Goal: Register for event/course

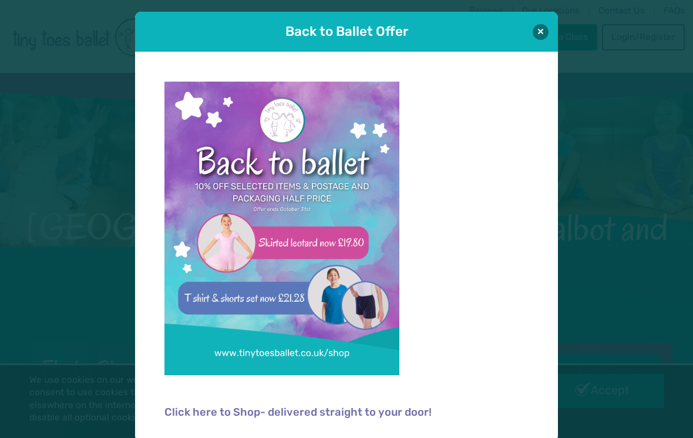
scroll to position [1, 0]
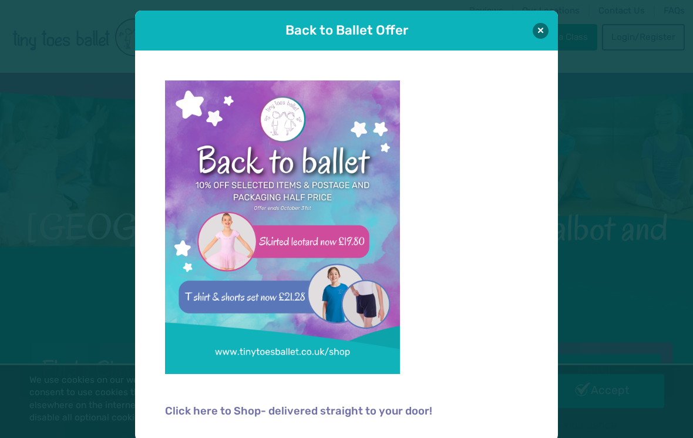
click at [538, 25] on button at bounding box center [541, 31] width 16 height 16
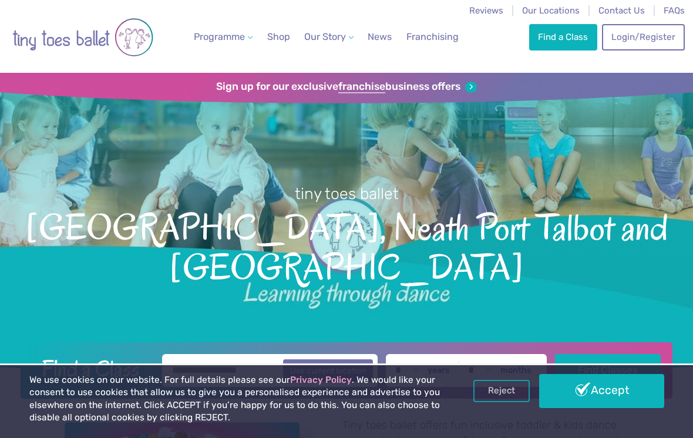
click at [579, 35] on link "Find a Class" at bounding box center [563, 37] width 68 height 26
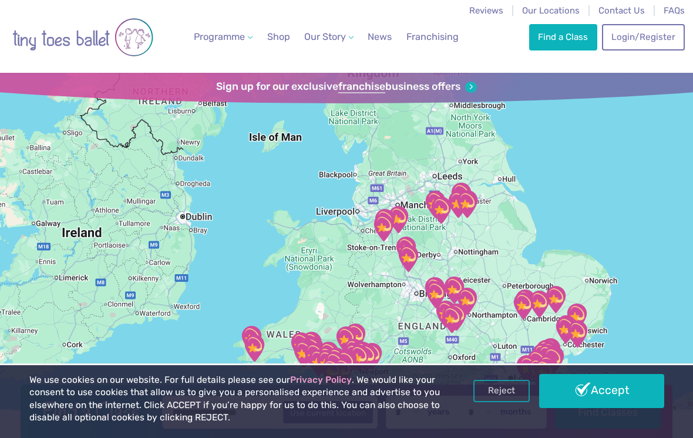
click at [593, 401] on link "Accept" at bounding box center [601, 391] width 125 height 34
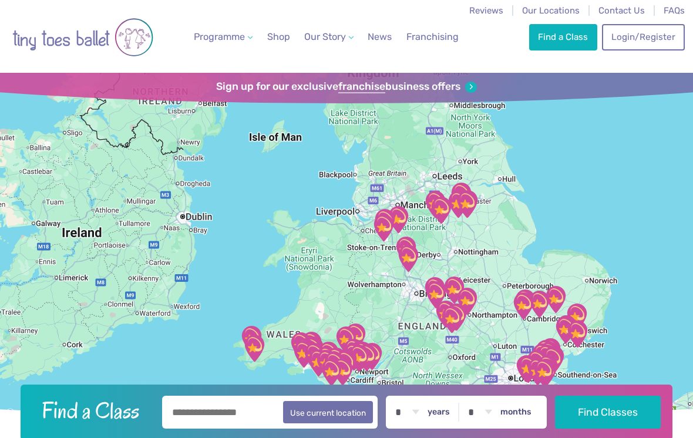
click at [237, 429] on input "text" at bounding box center [270, 412] width 216 height 33
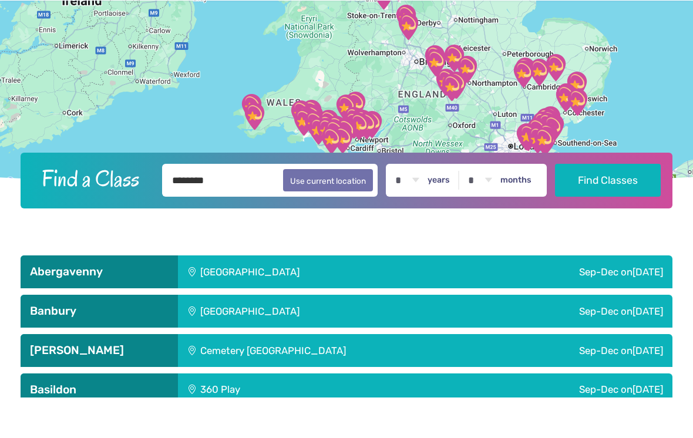
type input "********"
click at [446, 216] on label "years" at bounding box center [439, 221] width 22 height 11
click at [425, 204] on select "* * * * * * * * * * ** ** **" at bounding box center [407, 220] width 36 height 33
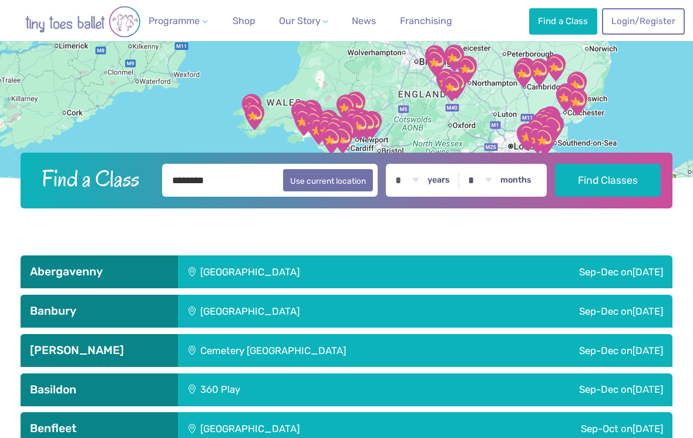
select select "*"
click at [617, 194] on button "Find Classes" at bounding box center [608, 180] width 106 height 33
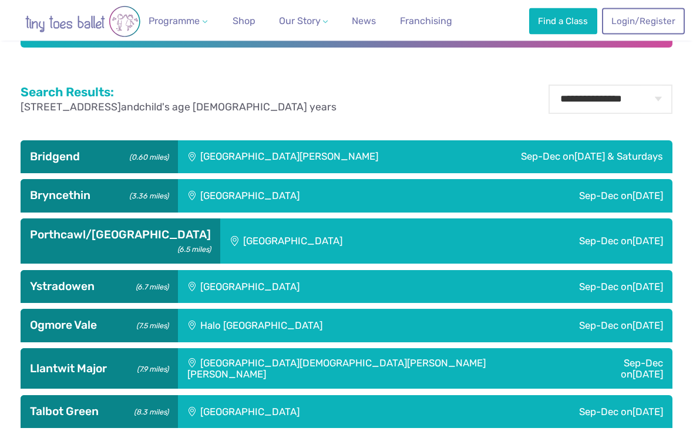
click at [310, 172] on div "[GEOGRAPHIC_DATA][PERSON_NAME]" at bounding box center [318, 157] width 280 height 33
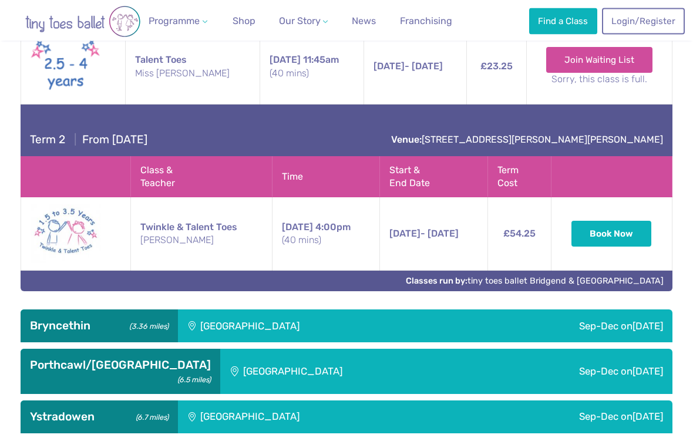
scroll to position [780, 0]
click at [648, 21] on link "Login/Register" at bounding box center [643, 21] width 82 height 26
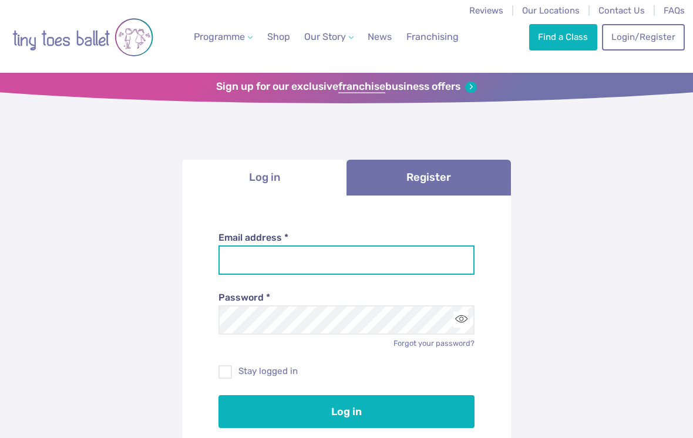
click at [358, 272] on input "Email address *" at bounding box center [347, 260] width 257 height 29
type input "**********"
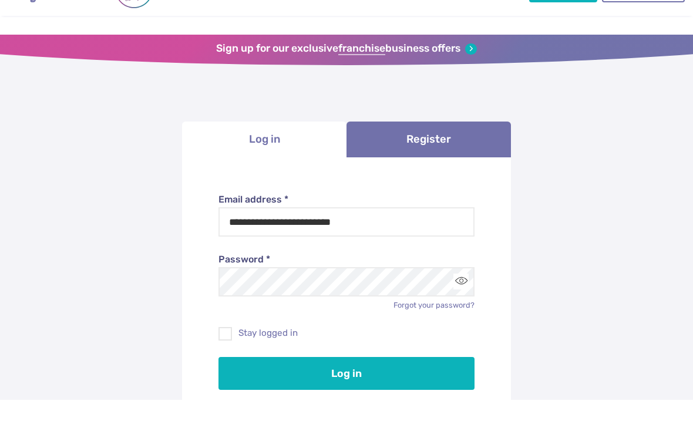
click at [373, 395] on button "Log in" at bounding box center [347, 411] width 257 height 33
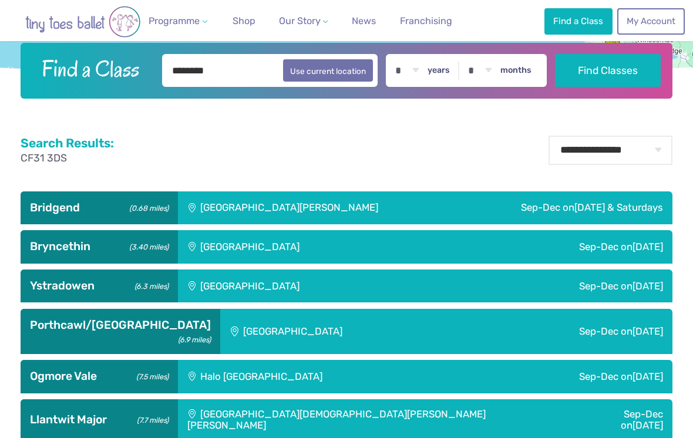
scroll to position [342, 0]
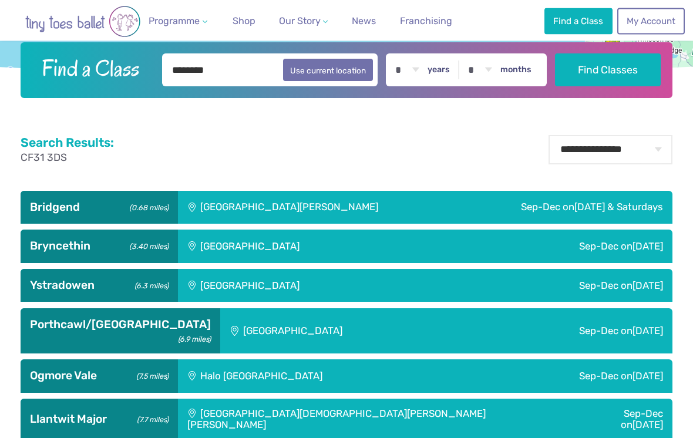
click at [357, 224] on div "[GEOGRAPHIC_DATA][PERSON_NAME]" at bounding box center [318, 208] width 280 height 33
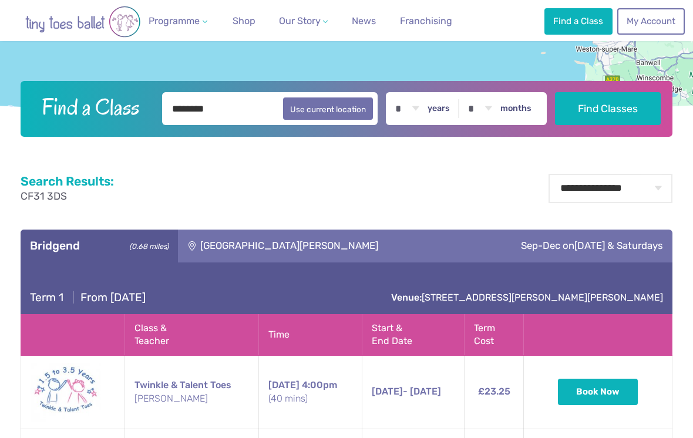
scroll to position [305, 0]
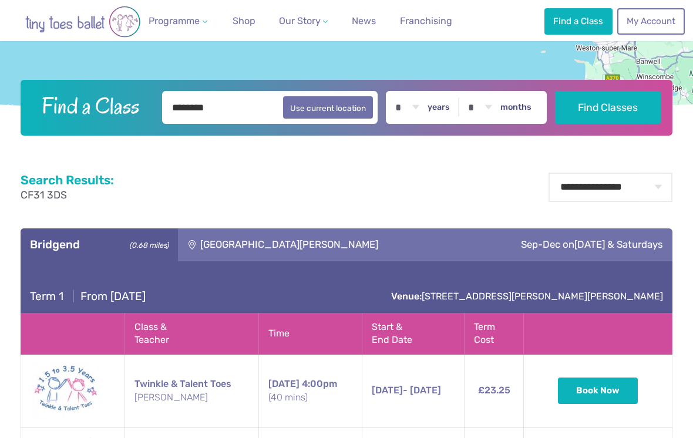
click at [440, 118] on div "* * * * * * * * * * ** ** ** years * * * * * * * * * * ** ** months" at bounding box center [466, 107] width 161 height 33
click at [425, 124] on select "* * * * * * * * * * ** ** **" at bounding box center [407, 107] width 36 height 33
select select "*"
click at [601, 124] on button "Find Classes" at bounding box center [608, 107] width 106 height 33
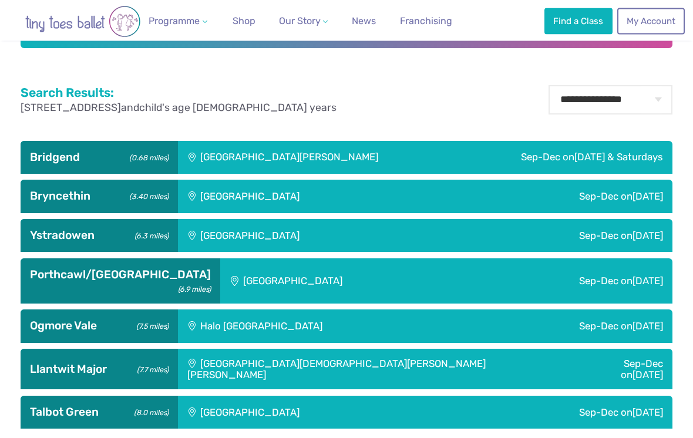
scroll to position [411, 0]
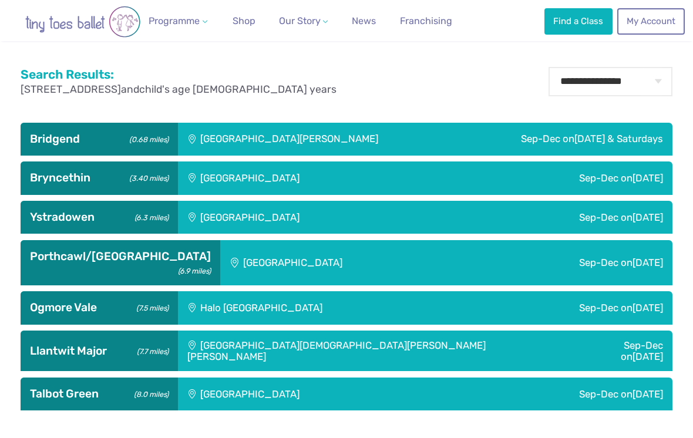
click at [384, 156] on div "[GEOGRAPHIC_DATA][PERSON_NAME]" at bounding box center [318, 139] width 280 height 33
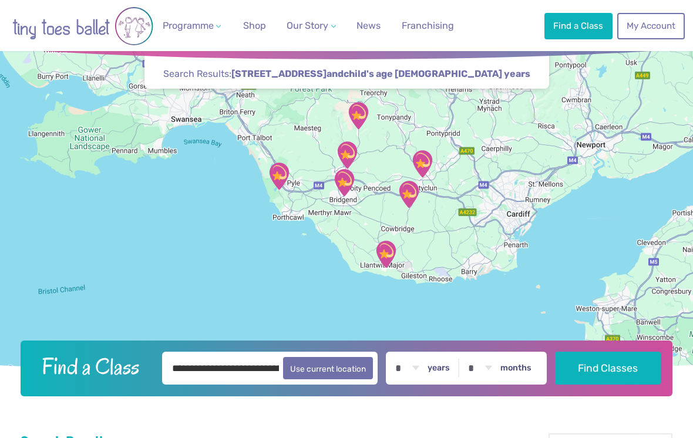
scroll to position [43, 0]
